Goal: Transaction & Acquisition: Purchase product/service

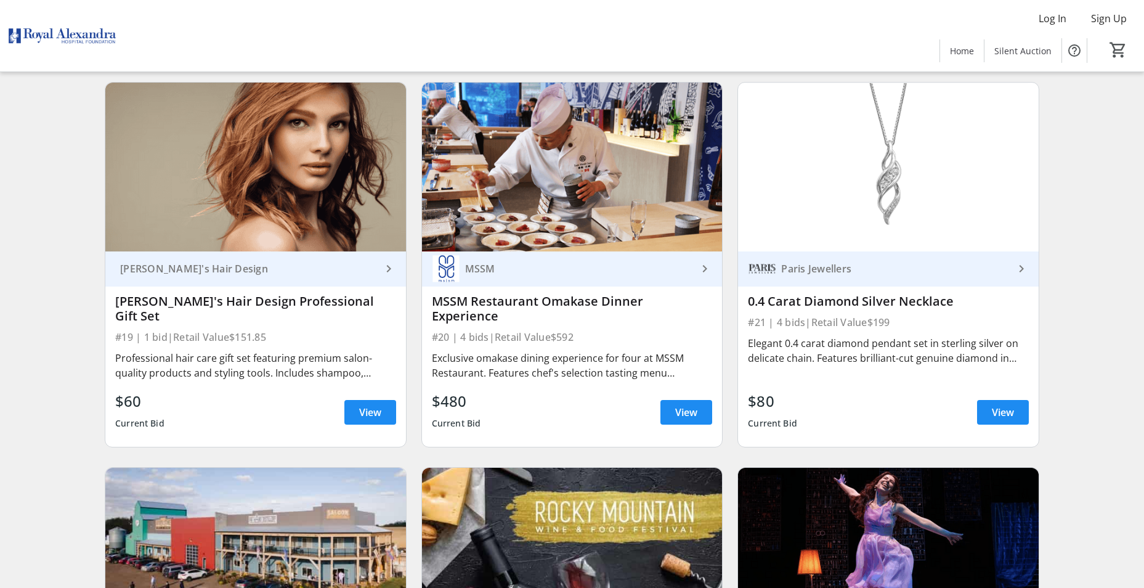
scroll to position [2406, 0]
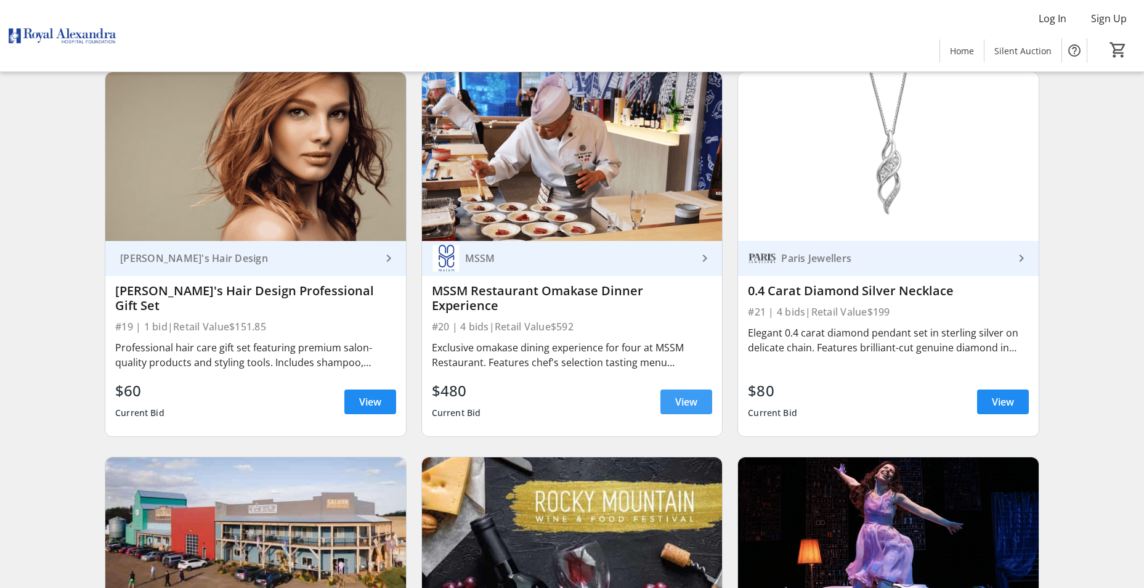
click at [688, 394] on span "View" at bounding box center [686, 401] width 22 height 15
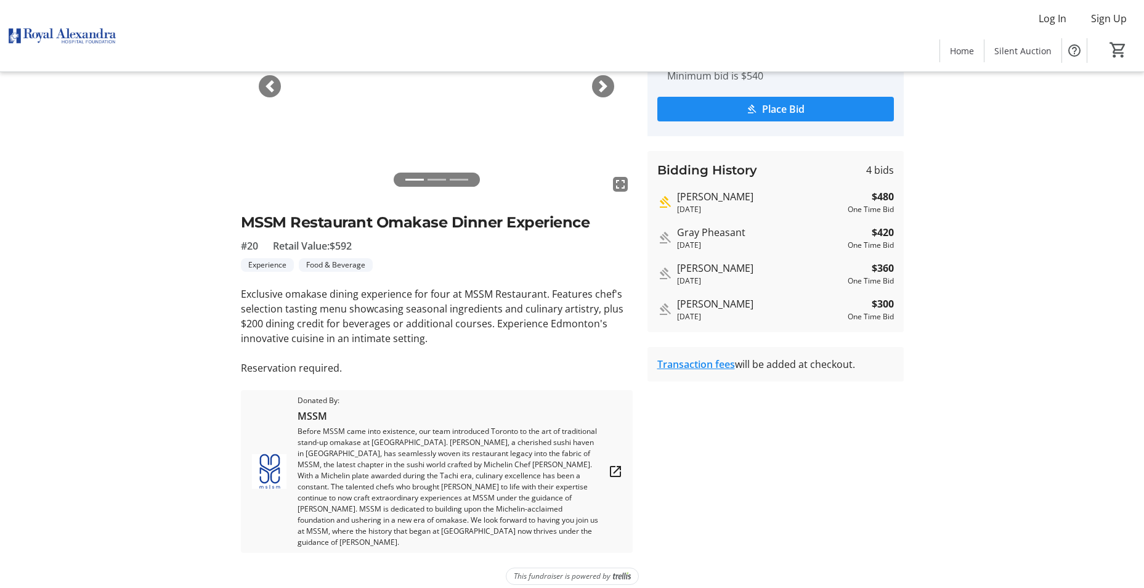
scroll to position [141, 0]
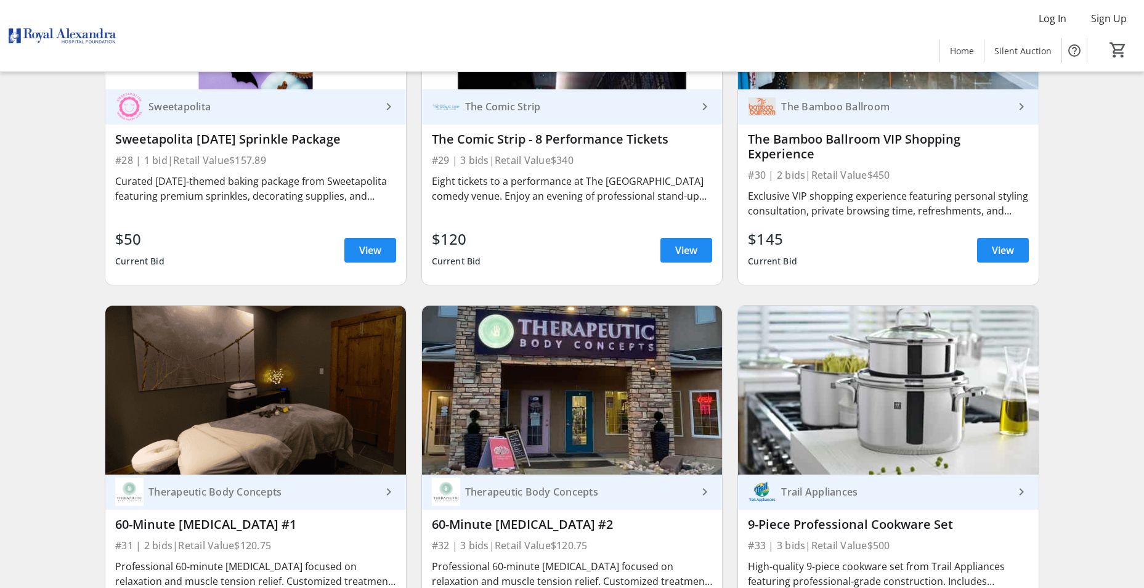
scroll to position [3720, 0]
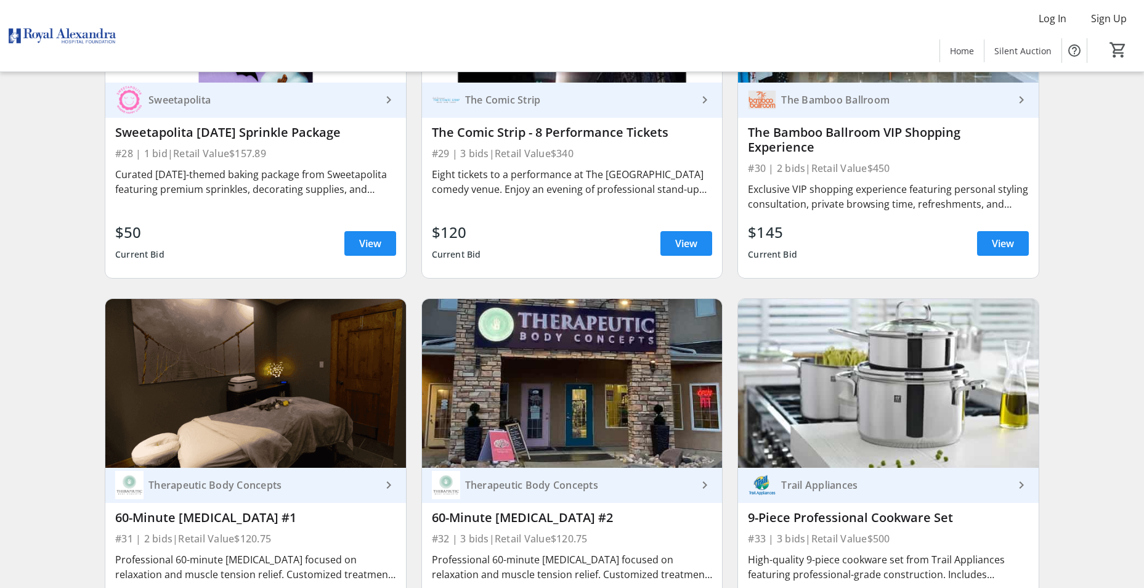
drag, startPoint x: 1140, startPoint y: 362, endPoint x: 1140, endPoint y: 368, distance: 6.8
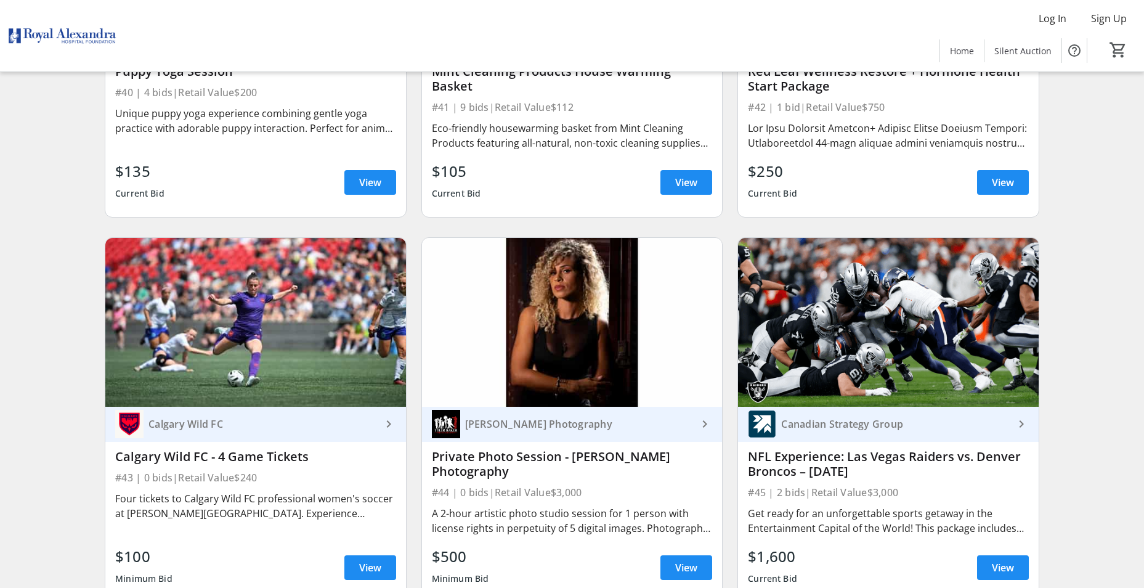
scroll to position [5316, 0]
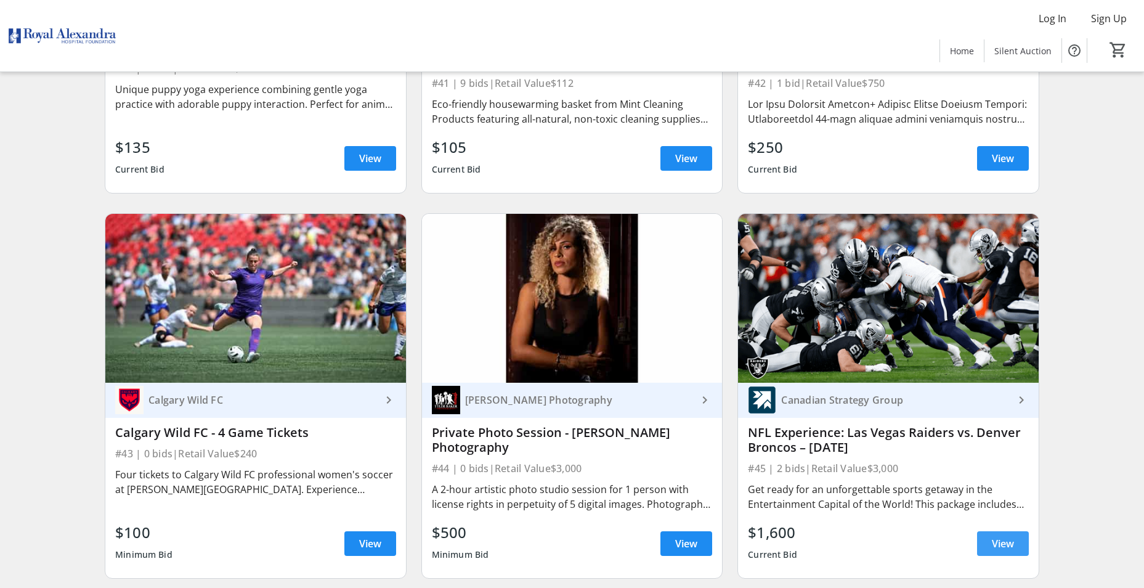
click at [980, 529] on span at bounding box center [1003, 544] width 52 height 30
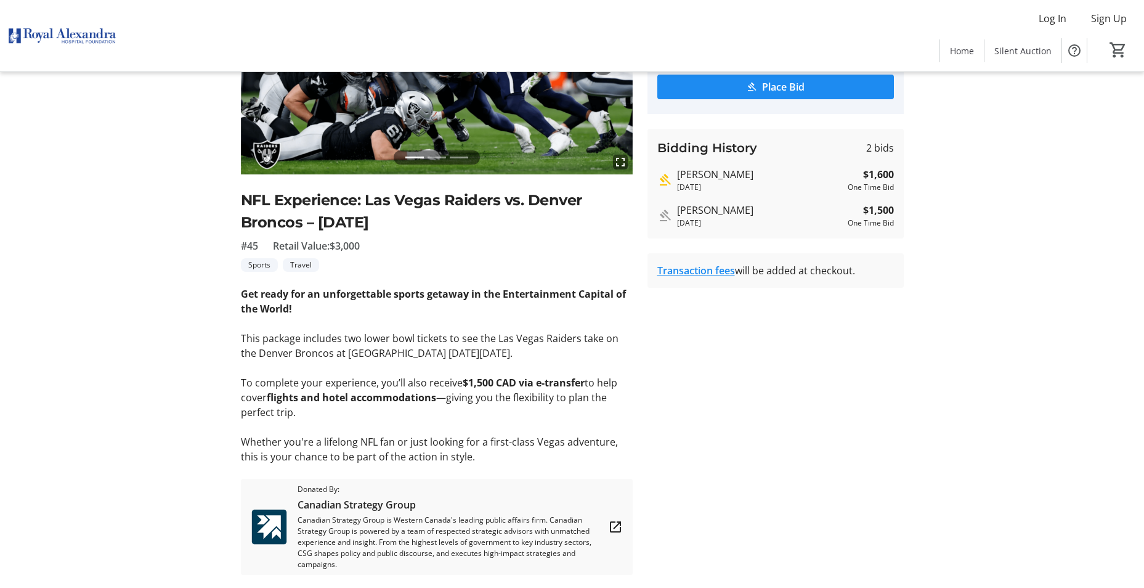
scroll to position [173, 0]
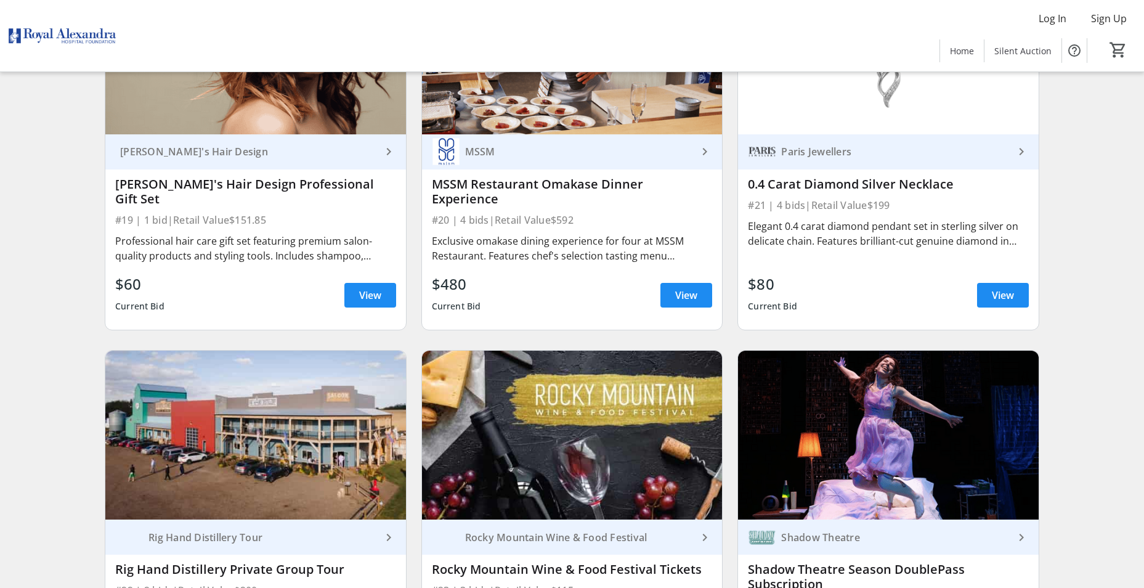
scroll to position [2520, 0]
